Goal: Find contact information: Find contact information

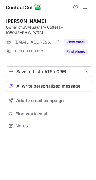
scroll to position [116, 96]
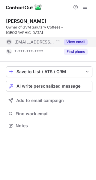
click at [78, 39] on button "View email" at bounding box center [76, 42] width 24 height 6
